Goal: Information Seeking & Learning: Learn about a topic

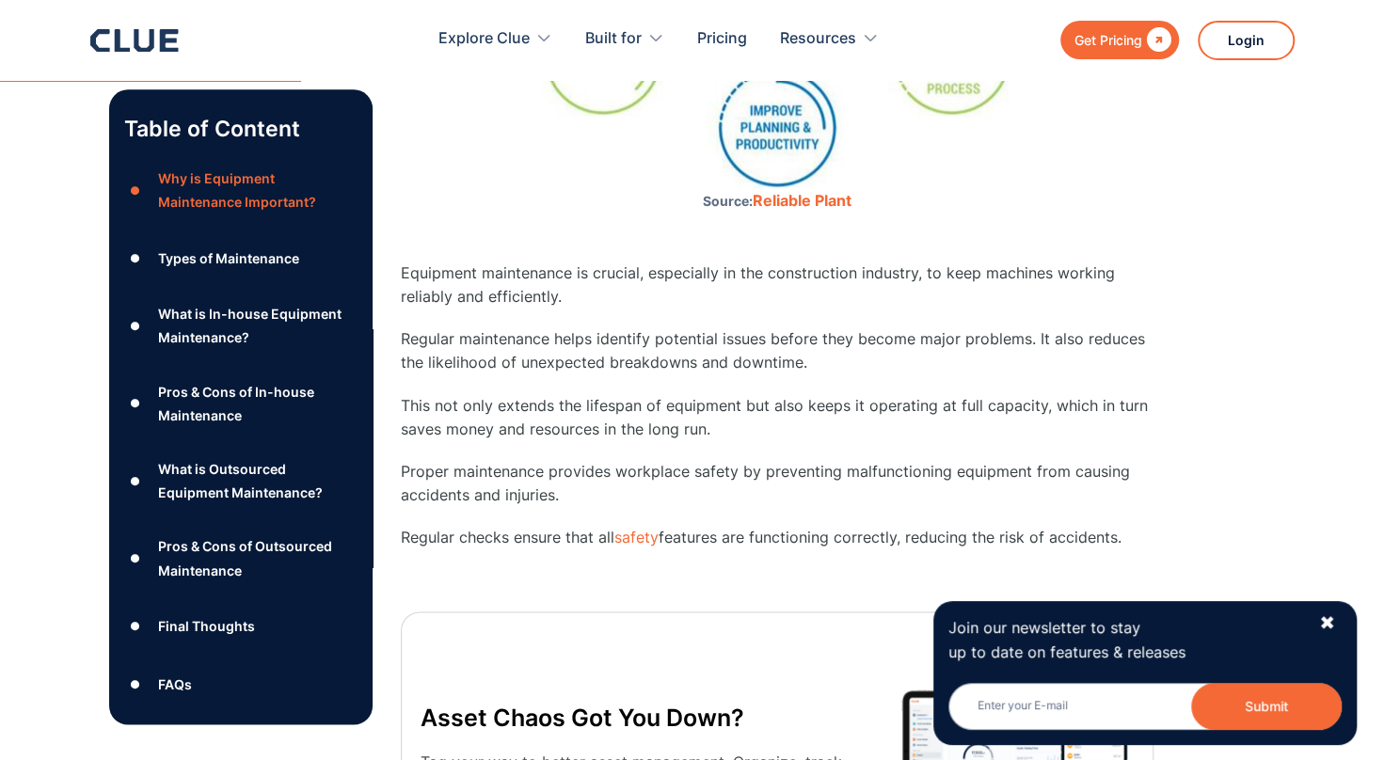
scroll to position [1411, 0]
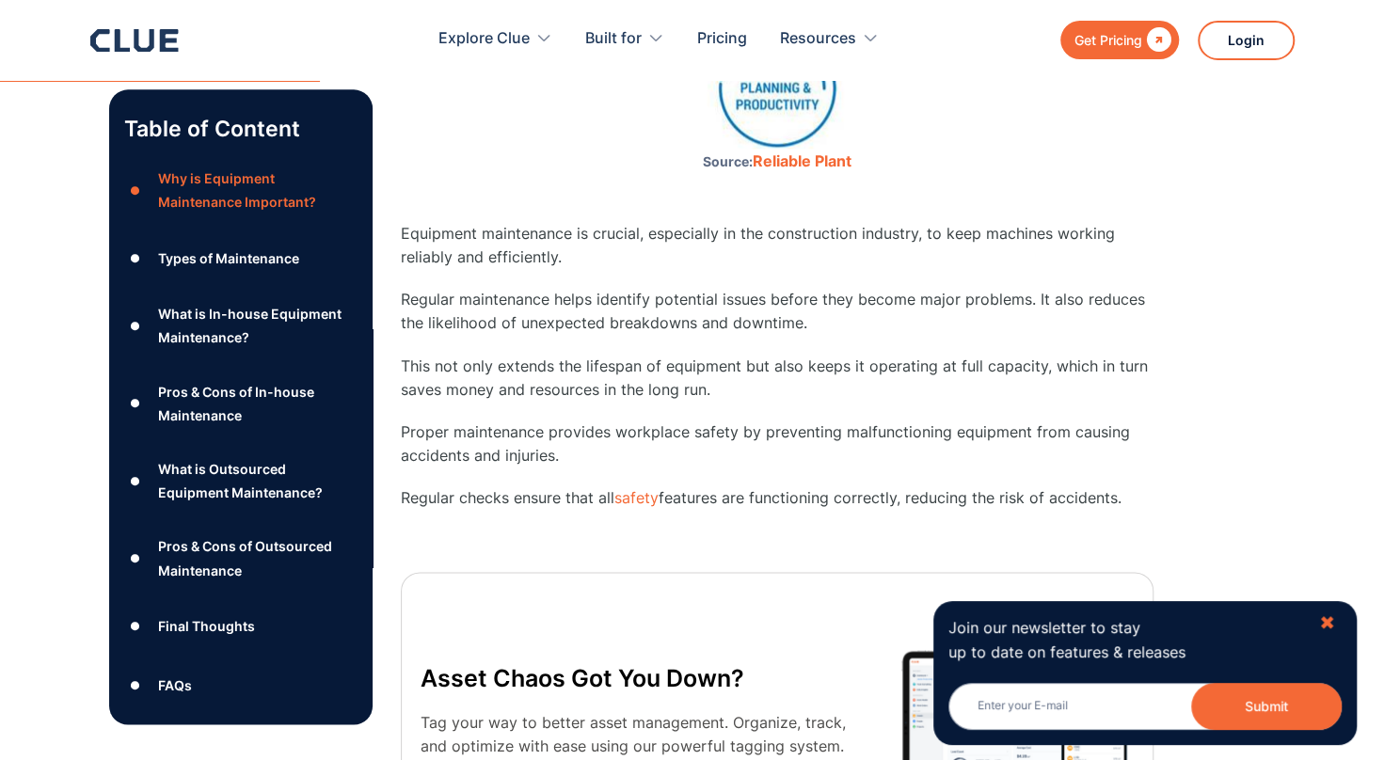
click at [1319, 621] on div "✖" at bounding box center [1327, 624] width 16 height 24
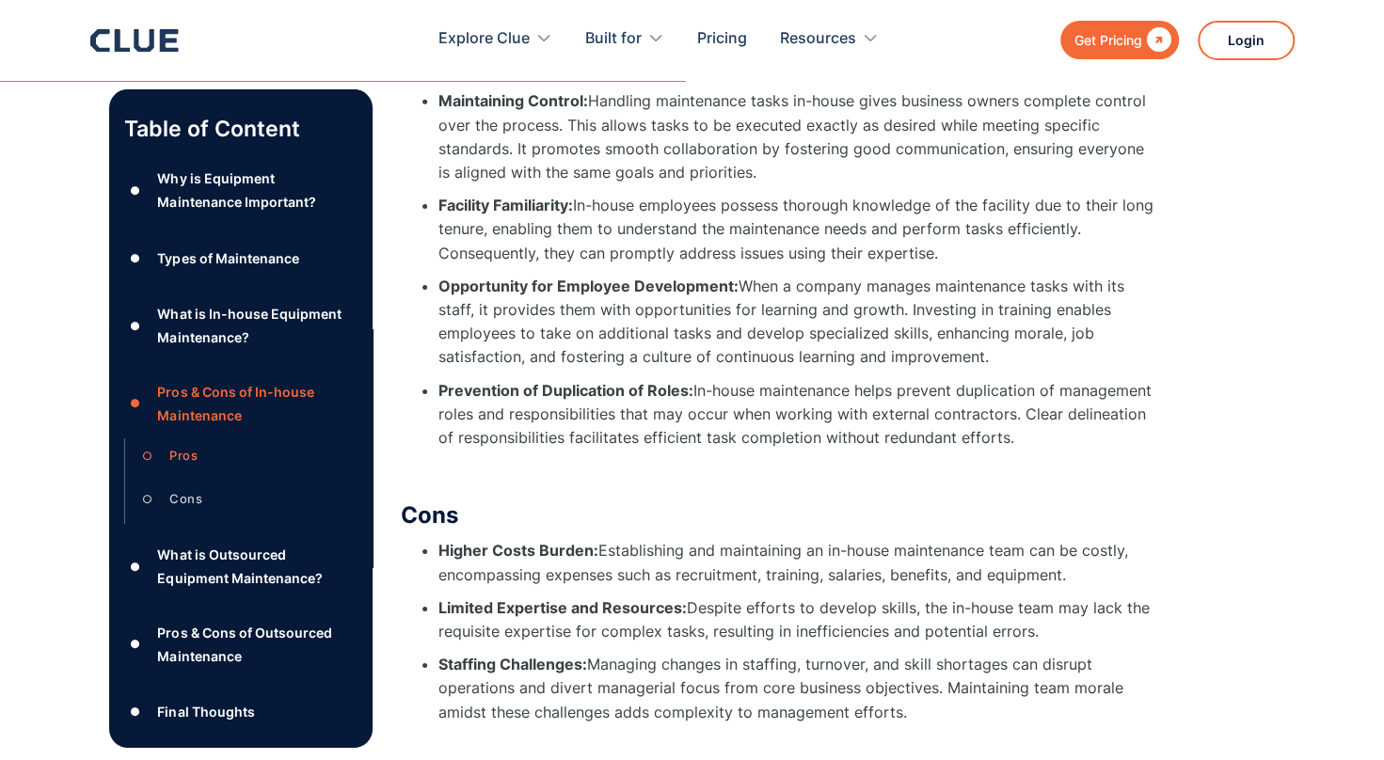
scroll to position [3481, 0]
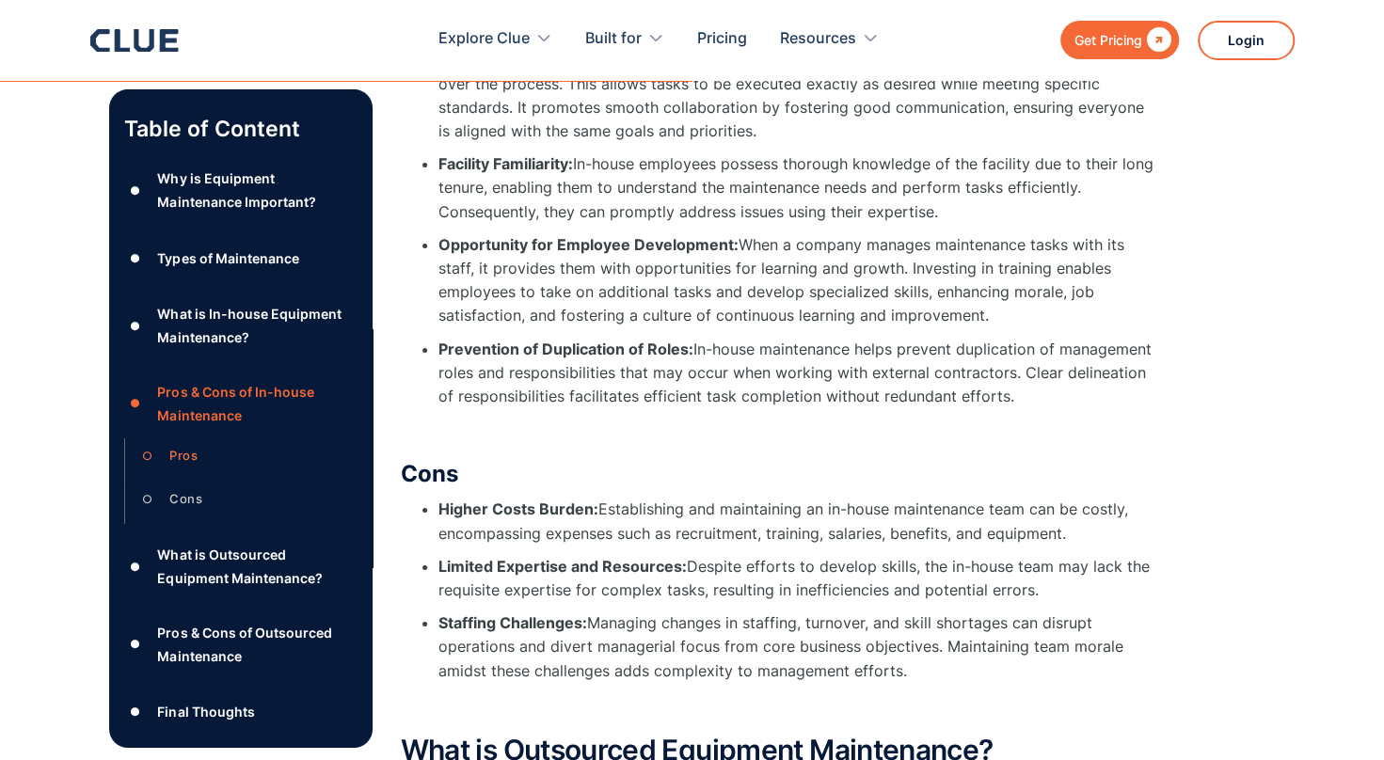
drag, startPoint x: 901, startPoint y: 268, endPoint x: 1075, endPoint y: 315, distance: 180.3
click at [1075, 315] on li "Opportunity for Employee Development: When a company manages maintenance tasks …" at bounding box center [795, 280] width 715 height 95
drag, startPoint x: 1075, startPoint y: 315, endPoint x: 983, endPoint y: 290, distance: 95.6
copy li "Investing in training enables employees to take on additional tasks and develop…"
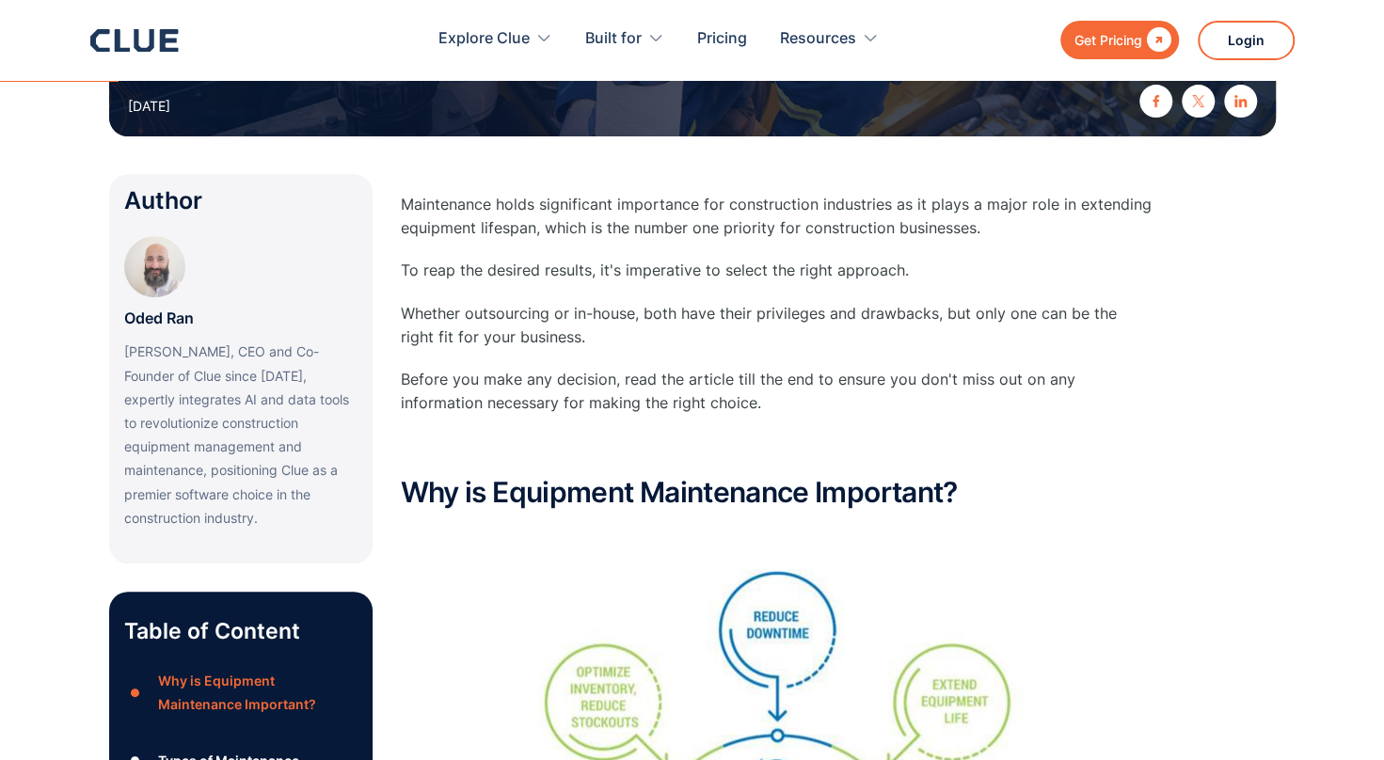
scroll to position [847, 0]
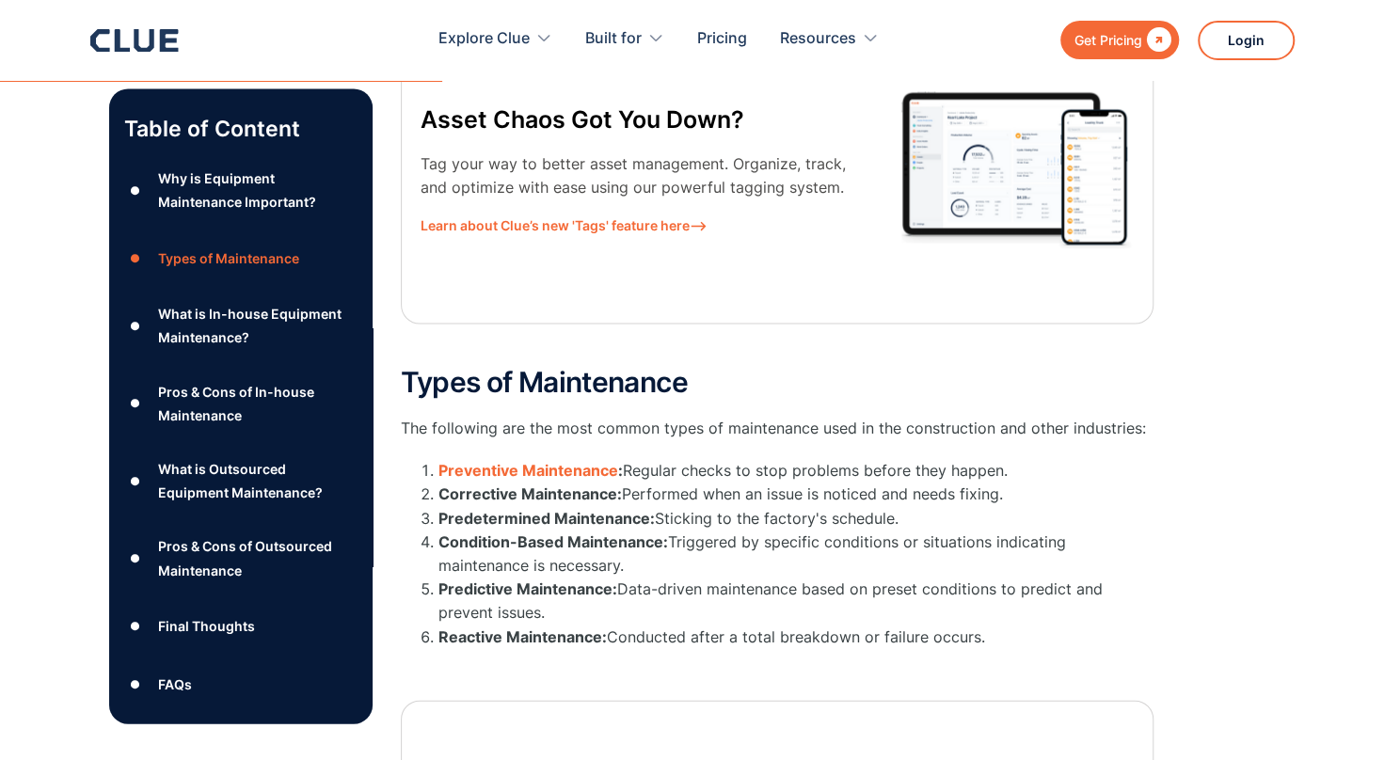
scroll to position [1682, 0]
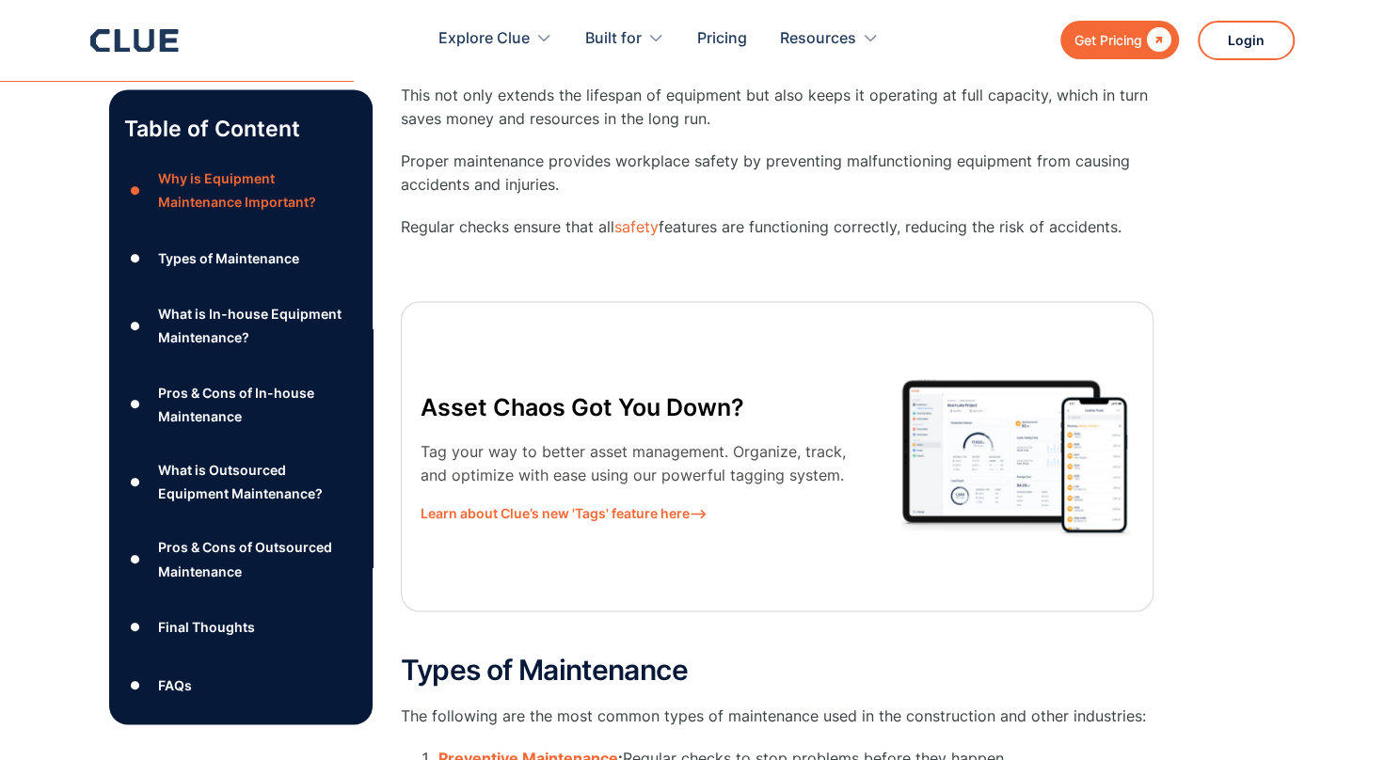
click at [138, 43] on icon at bounding box center [134, 40] width 88 height 23
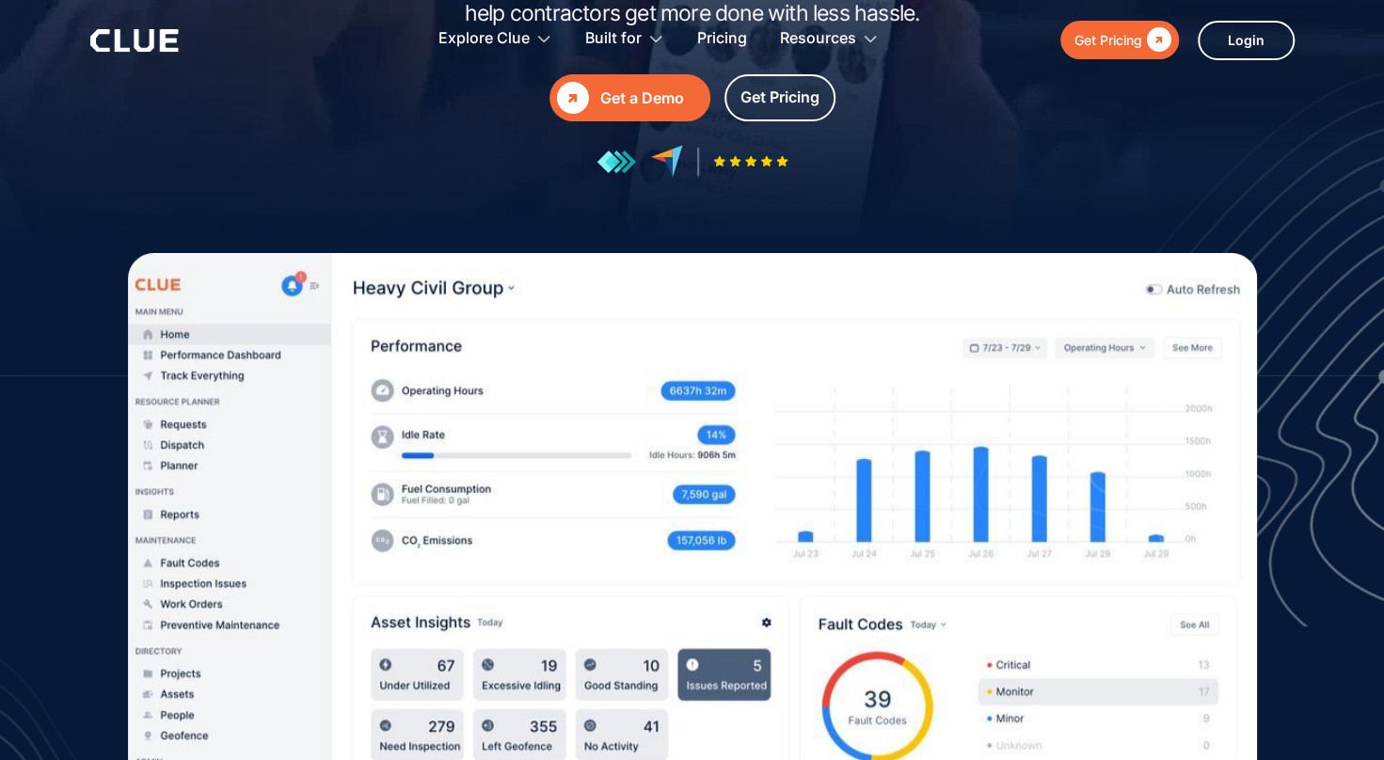
scroll to position [470, 0]
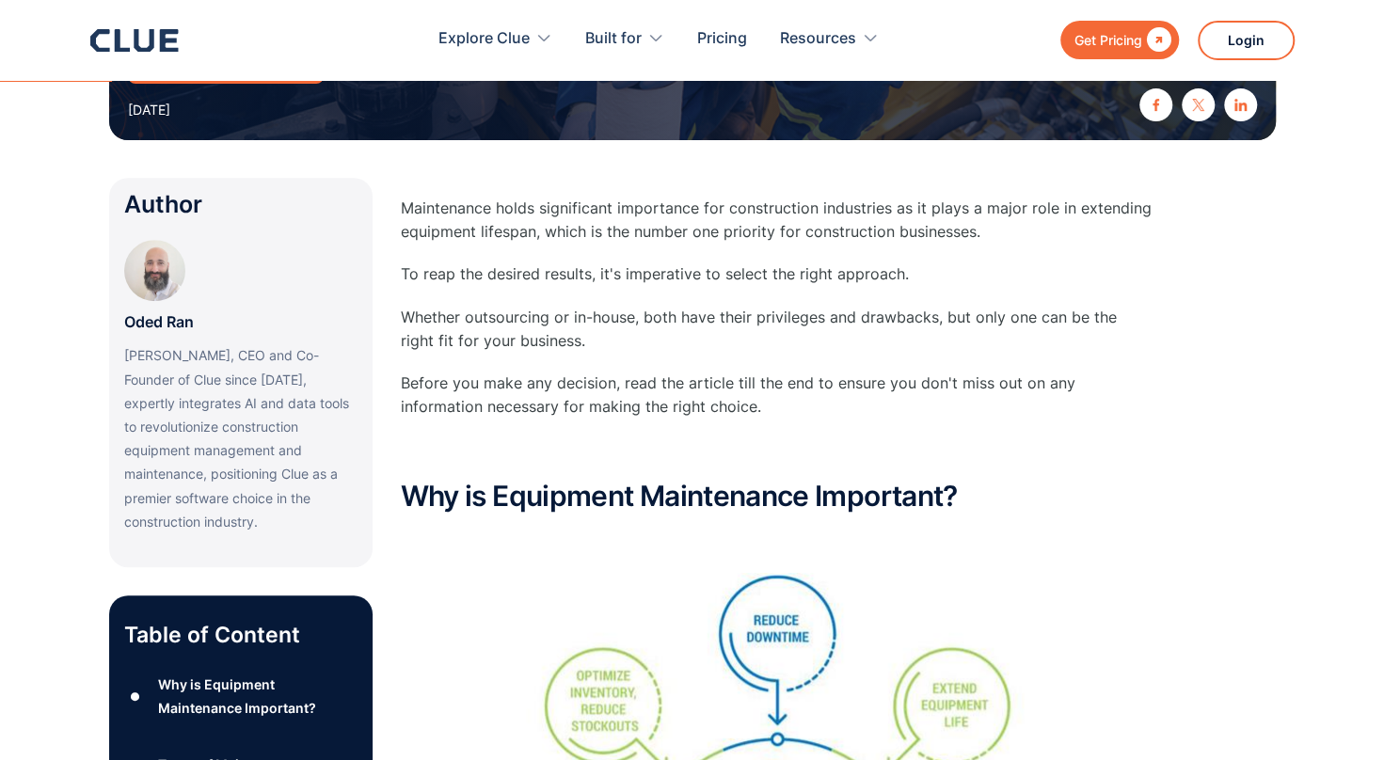
scroll to position [376, 0]
